Goal: Transaction & Acquisition: Download file/media

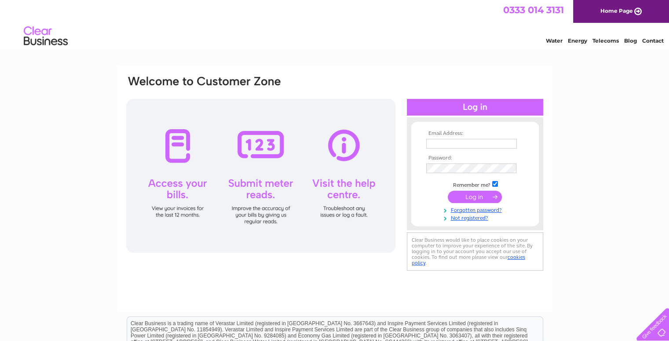
click at [446, 143] on input "text" at bounding box center [471, 144] width 91 height 10
type input "admin@sarti.co.uk"
click at [468, 198] on input "submit" at bounding box center [475, 197] width 54 height 12
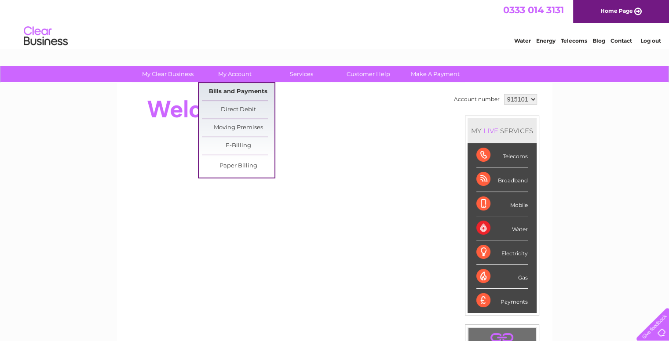
click at [246, 90] on link "Bills and Payments" at bounding box center [238, 92] width 73 height 18
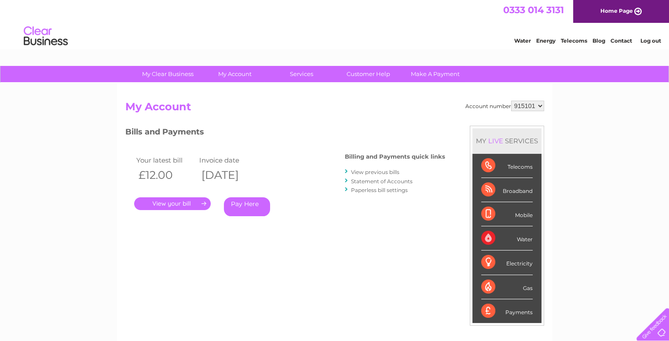
click at [539, 106] on select "915101 915103 915104" at bounding box center [527, 106] width 33 height 11
select select "915103"
click at [511, 101] on select "915101 915103 915104" at bounding box center [527, 106] width 33 height 11
click at [184, 205] on link "." at bounding box center [172, 204] width 77 height 13
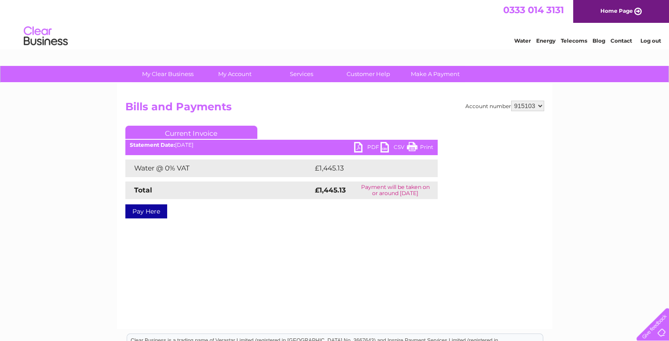
click at [366, 147] on link "PDF" at bounding box center [367, 148] width 26 height 13
click at [538, 106] on select "915101 915103 915104" at bounding box center [527, 106] width 33 height 11
select select "915104"
click at [511, 101] on select "915101 915103 915104" at bounding box center [527, 106] width 33 height 11
click at [368, 146] on link "PDF" at bounding box center [367, 148] width 26 height 13
